Goal: Task Accomplishment & Management: Use online tool/utility

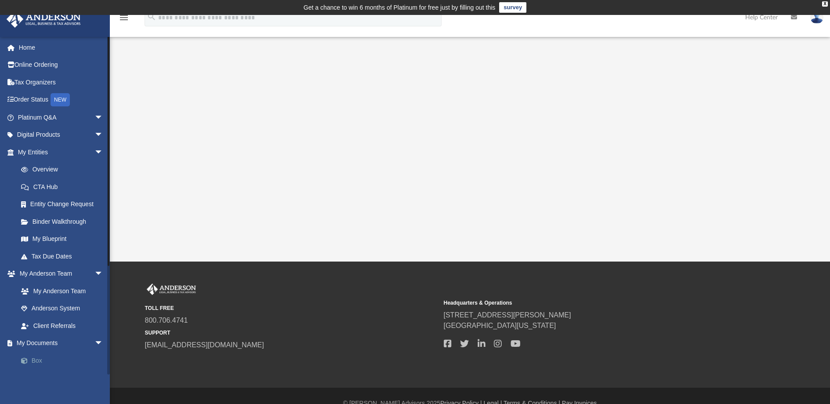
click at [39, 360] on link "Box" at bounding box center [64, 361] width 104 height 18
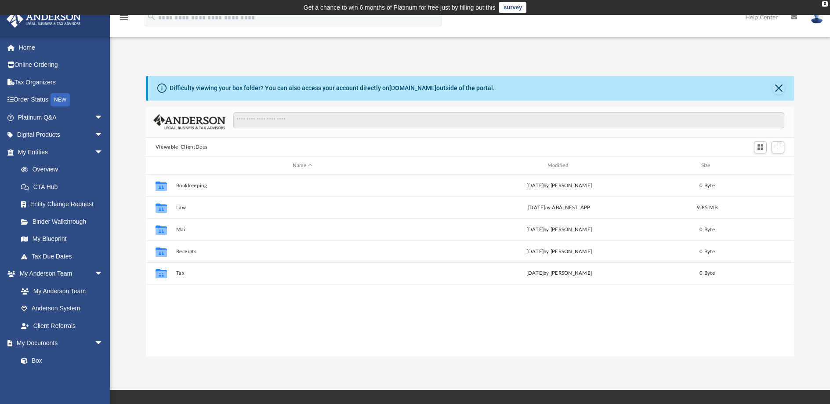
scroll to position [193, 642]
click at [409, 119] on input "Search files and folders" at bounding box center [508, 120] width 551 height 17
click at [777, 149] on span "Add" at bounding box center [777, 146] width 7 height 7
click at [759, 165] on li "Upload" at bounding box center [766, 164] width 28 height 9
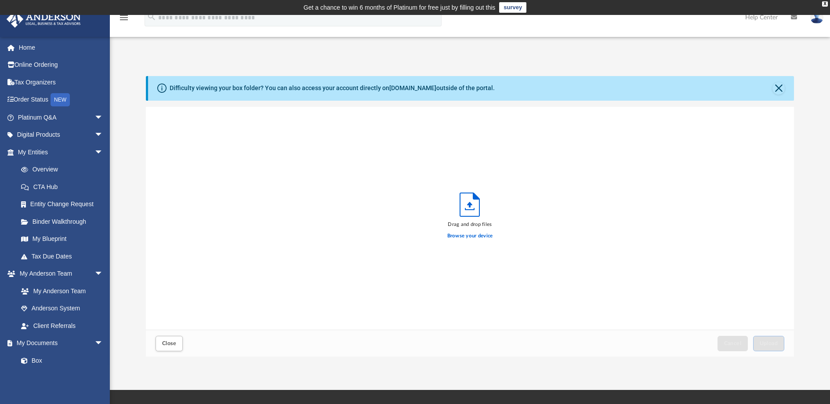
scroll to position [216, 642]
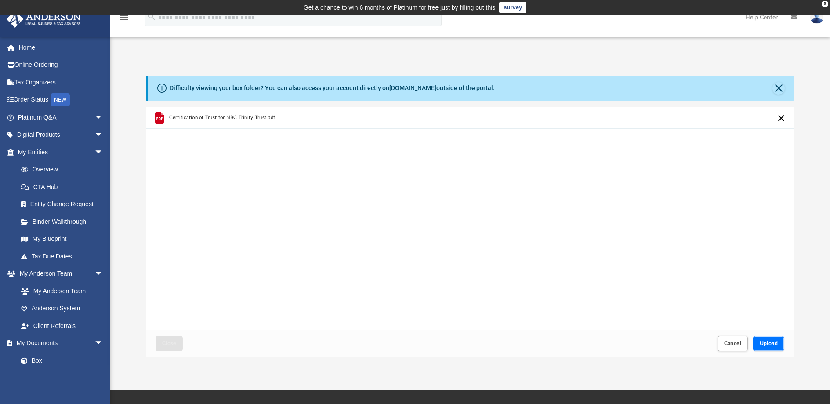
click at [766, 342] on span "Upload" at bounding box center [769, 343] width 18 height 5
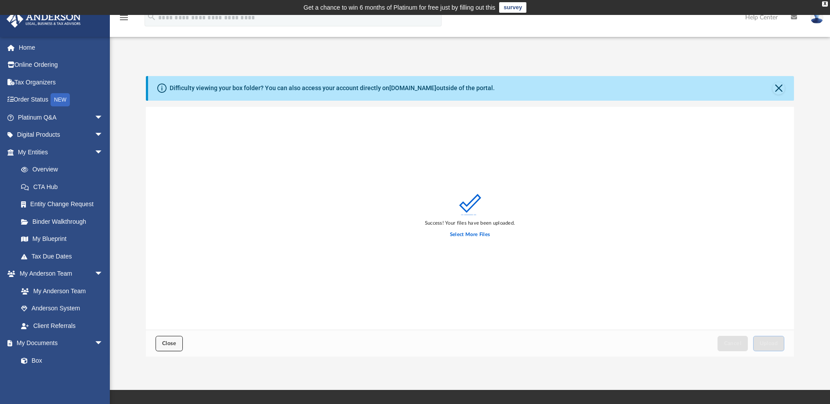
click at [178, 341] on button "Close" at bounding box center [169, 343] width 27 height 15
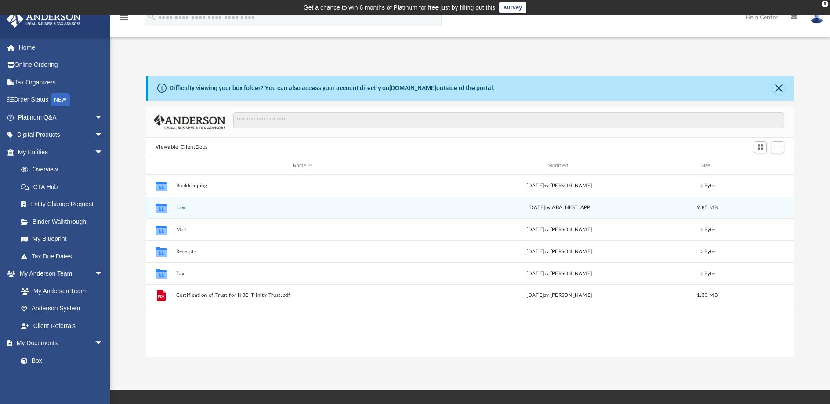
click at [270, 203] on div "Collaborated Folder Law [DATE] by ABA_NEST_APP 9.85 MB" at bounding box center [470, 207] width 648 height 22
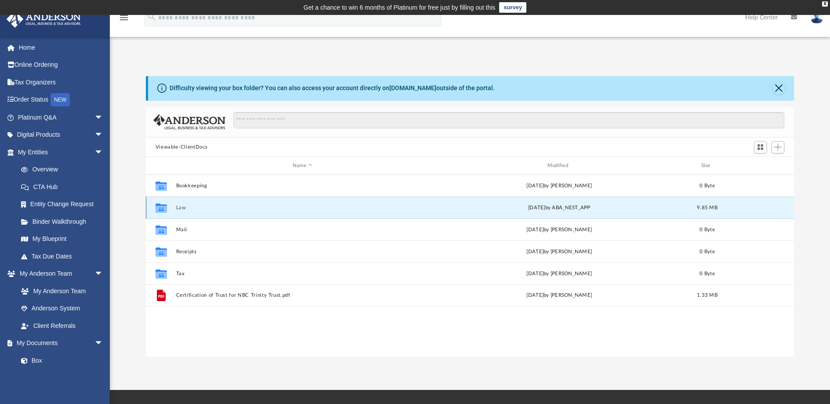
click at [244, 207] on button "Law" at bounding box center [302, 208] width 253 height 6
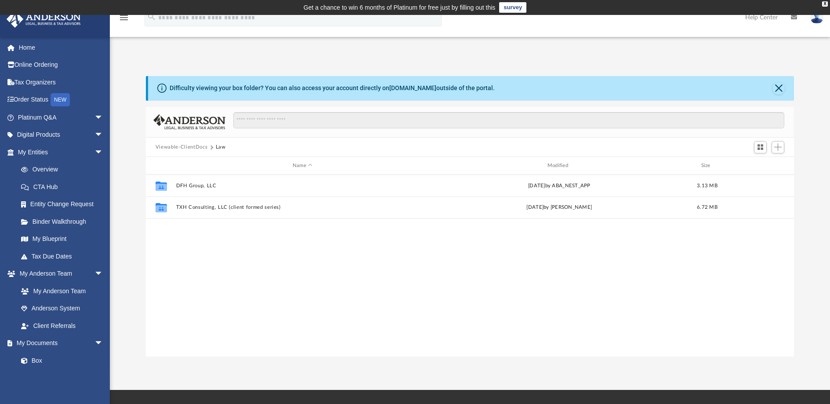
click at [367, 244] on div "Collaborated Folder DFH Group, LLC [DATE] by ABA_NEST_APP 3.13 MB Collaborated …" at bounding box center [470, 265] width 648 height 182
click at [778, 91] on button "Close" at bounding box center [779, 88] width 12 height 12
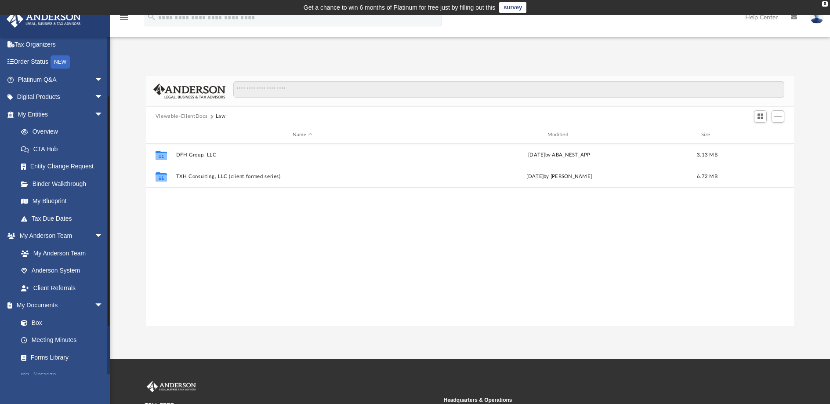
scroll to position [88, 0]
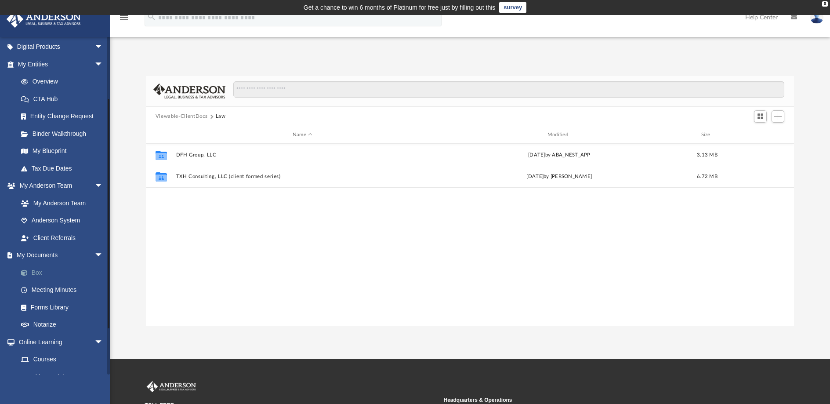
click at [46, 275] on link "Box" at bounding box center [64, 273] width 104 height 18
click at [191, 119] on button "Viewable-ClientDocs" at bounding box center [182, 117] width 52 height 8
